Goal: Navigation & Orientation: Find specific page/section

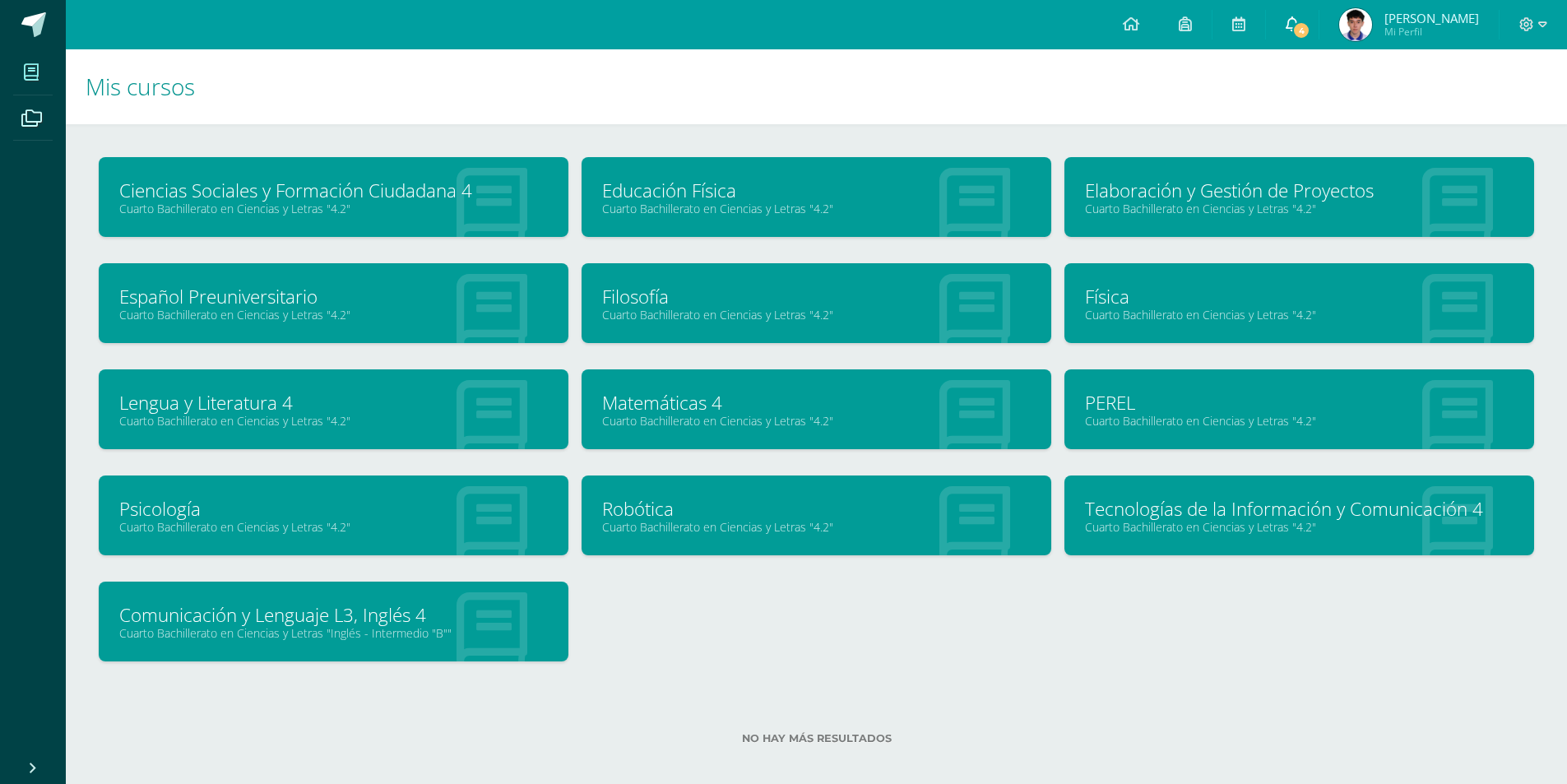
click at [1290, 18] on icon at bounding box center [1292, 24] width 14 height 14
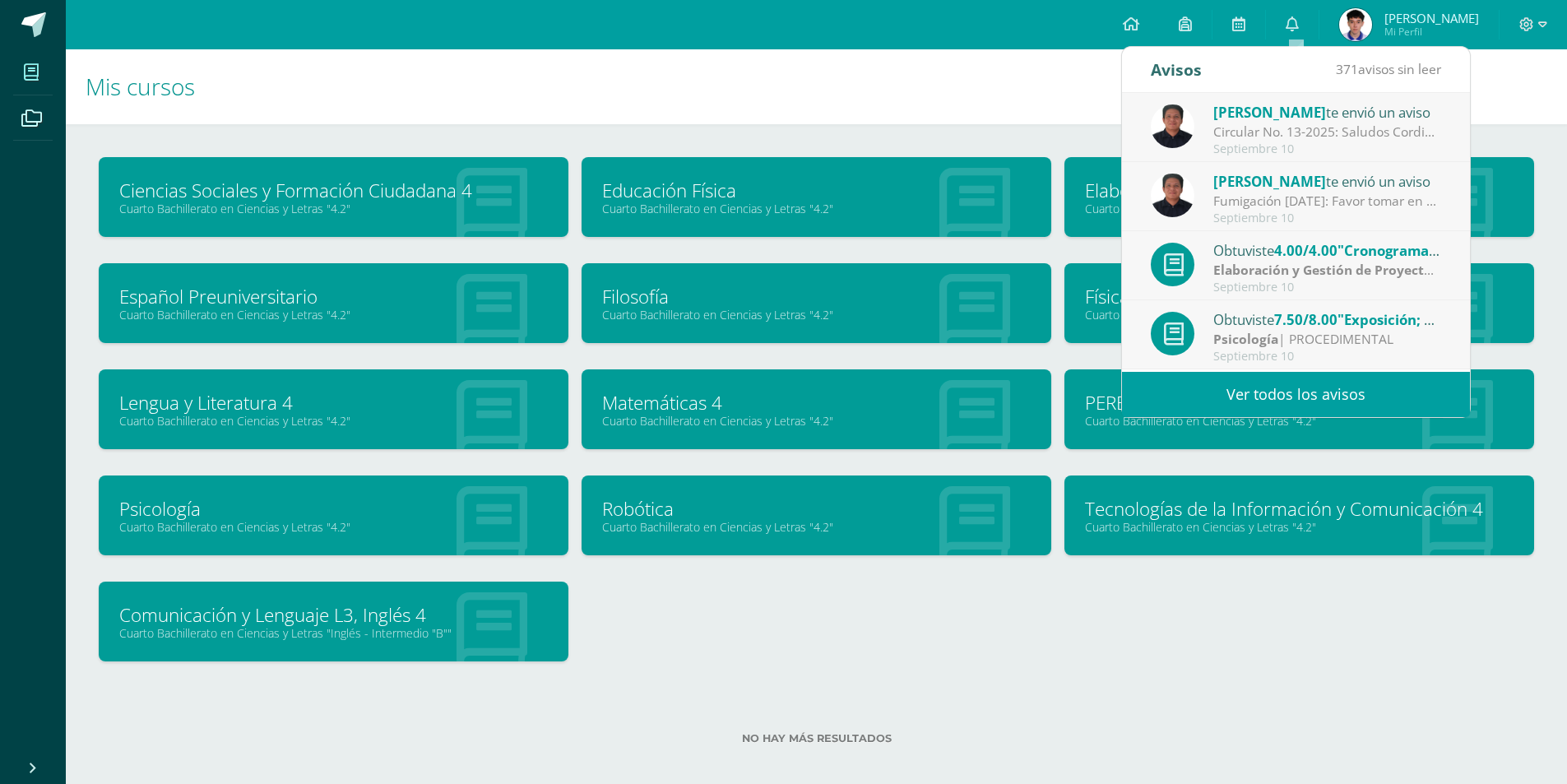
scroll to position [82, 0]
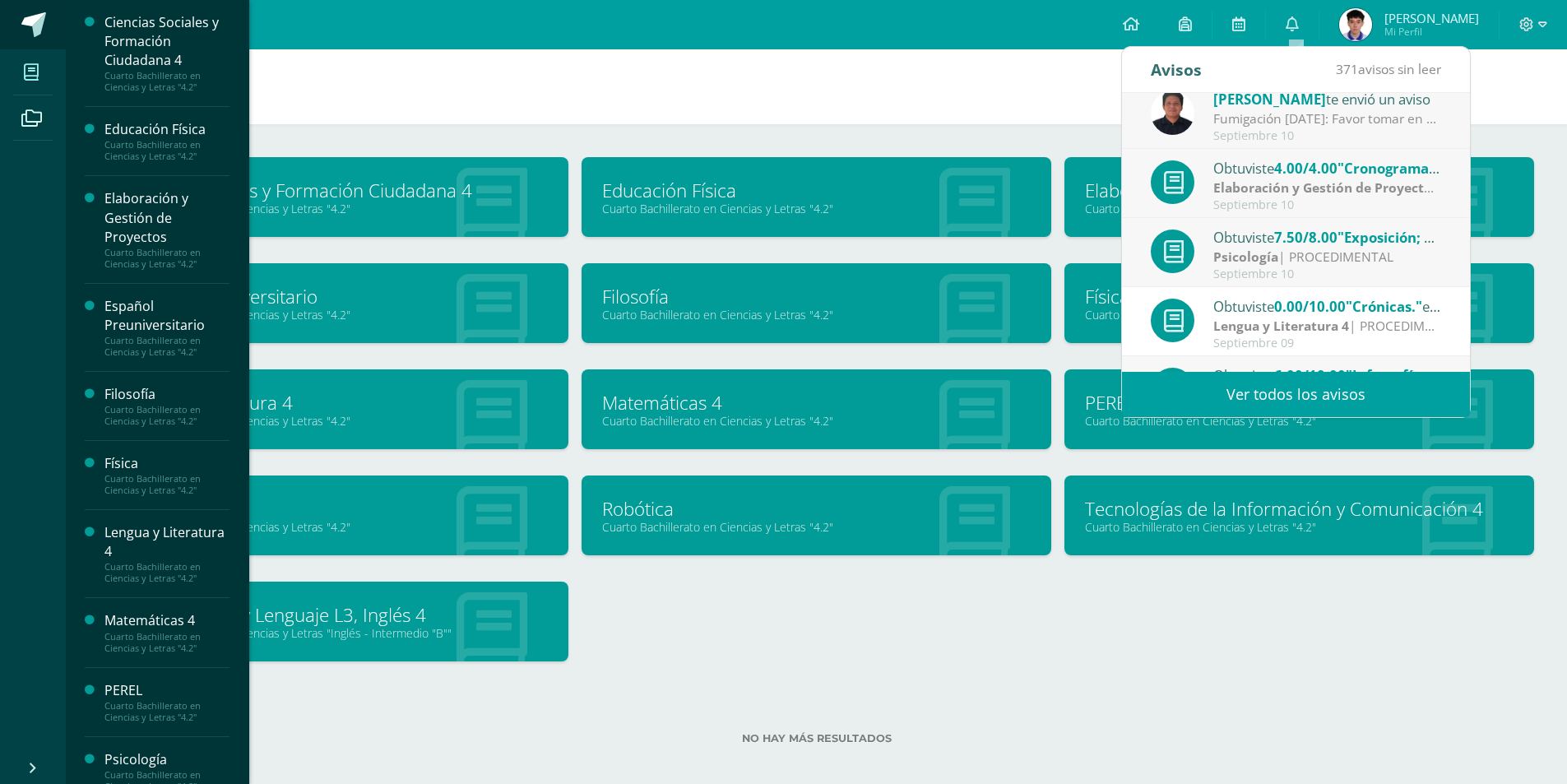
click at [41, 45] on link at bounding box center [33, 24] width 66 height 50
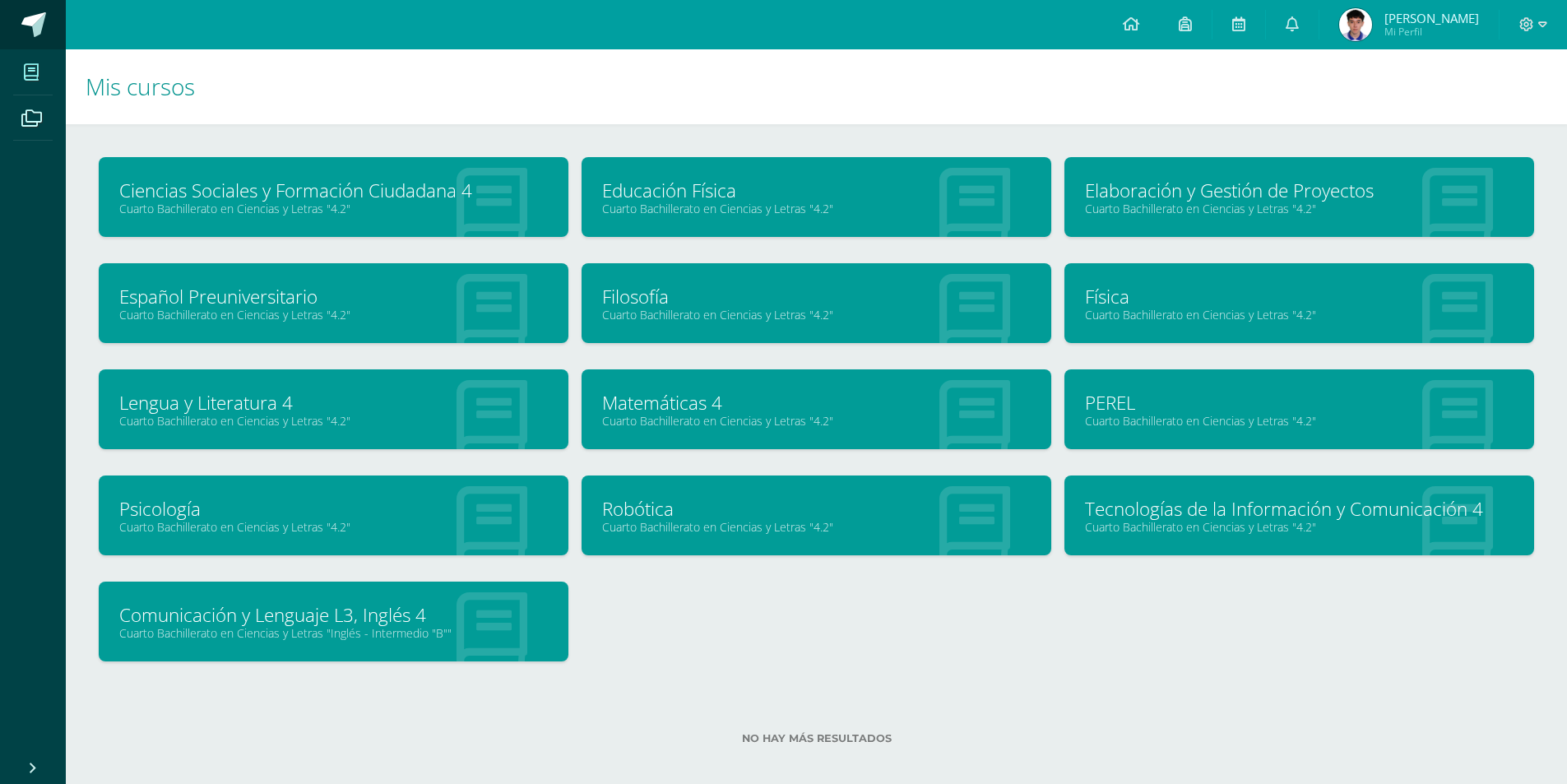
click at [41, 45] on link at bounding box center [33, 24] width 66 height 50
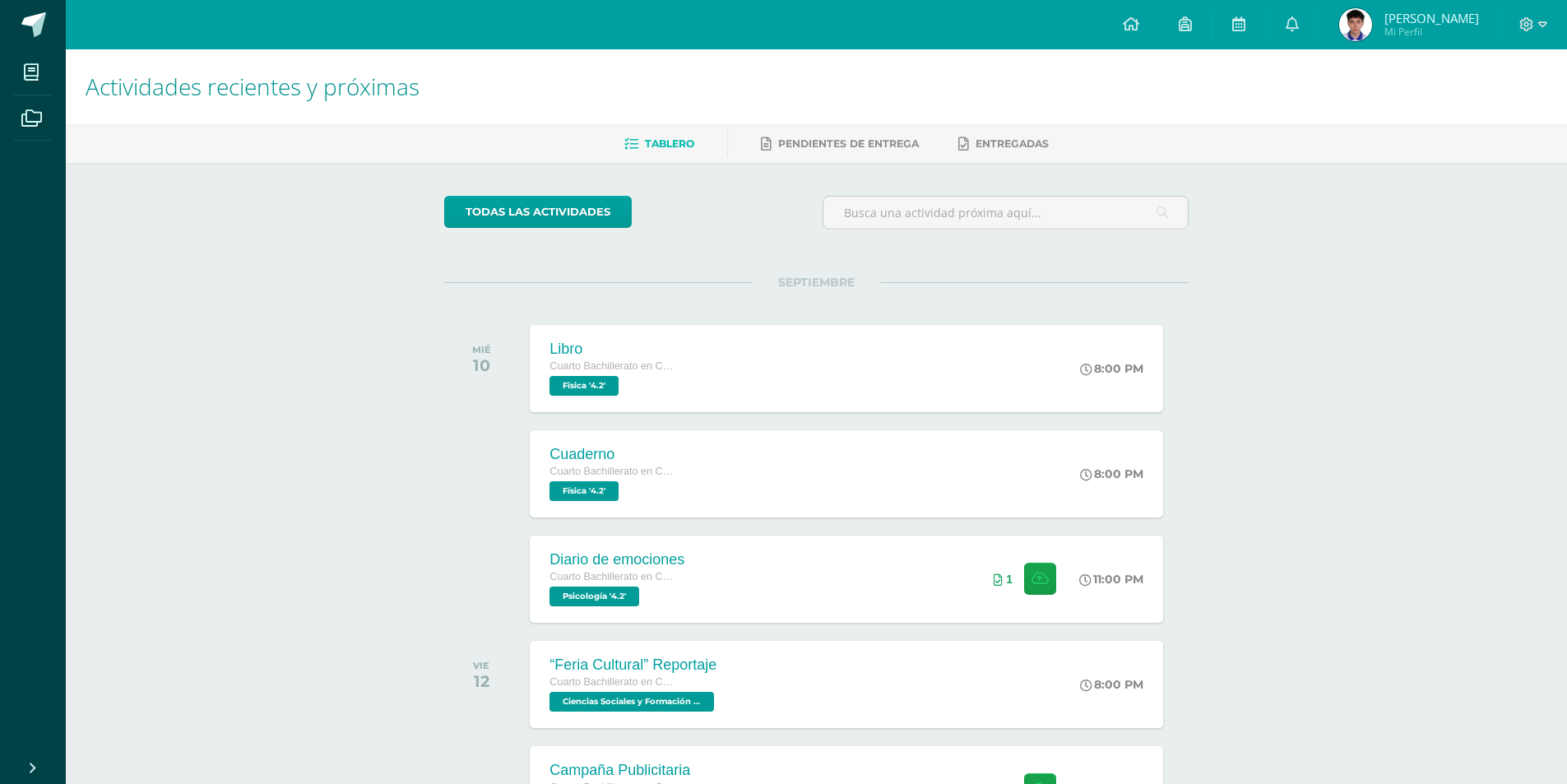
scroll to position [411, 0]
